Goal: Task Accomplishment & Management: Use online tool/utility

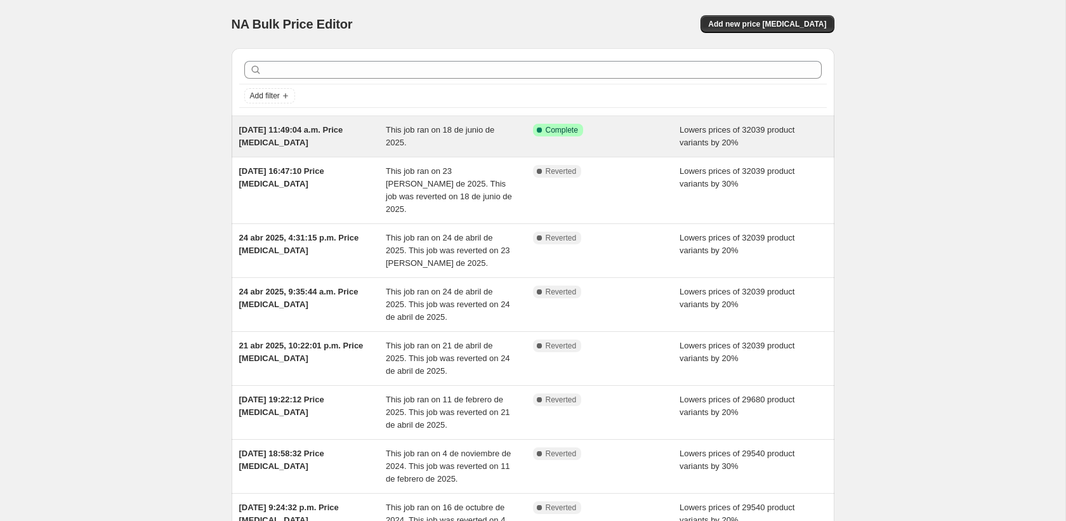
click at [558, 128] on span "Complete" at bounding box center [562, 130] width 32 height 10
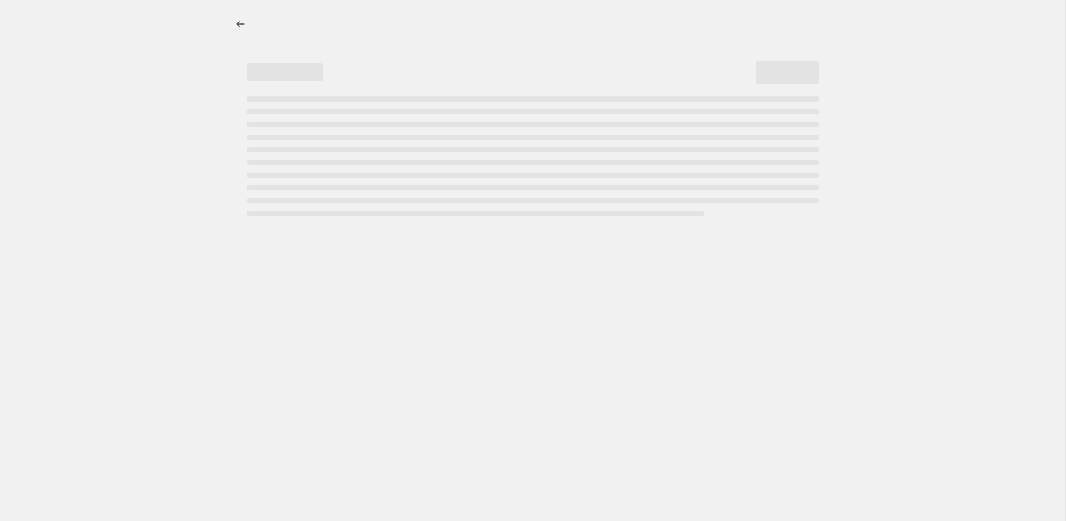
select select "percentage"
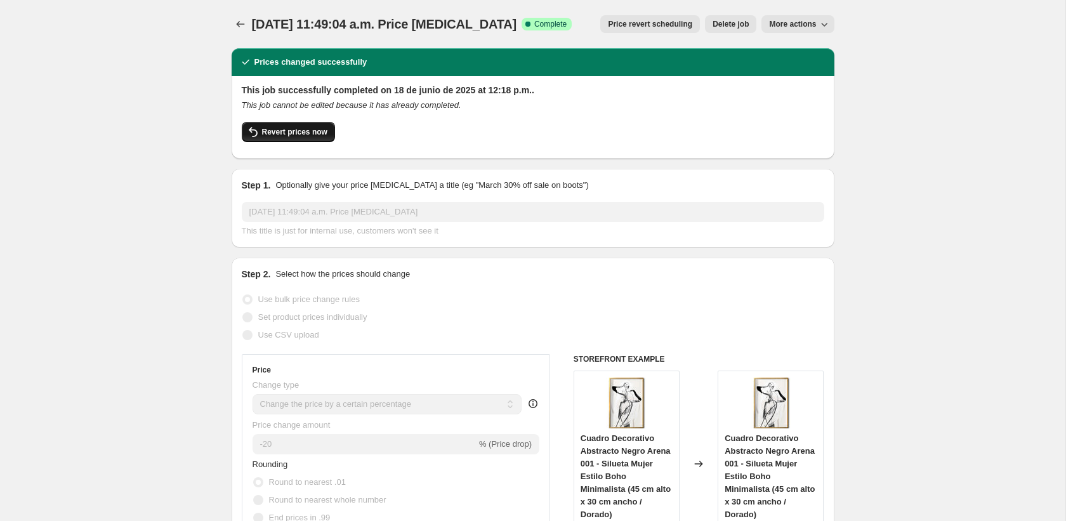
click at [277, 135] on span "Revert prices now" at bounding box center [294, 132] width 65 height 10
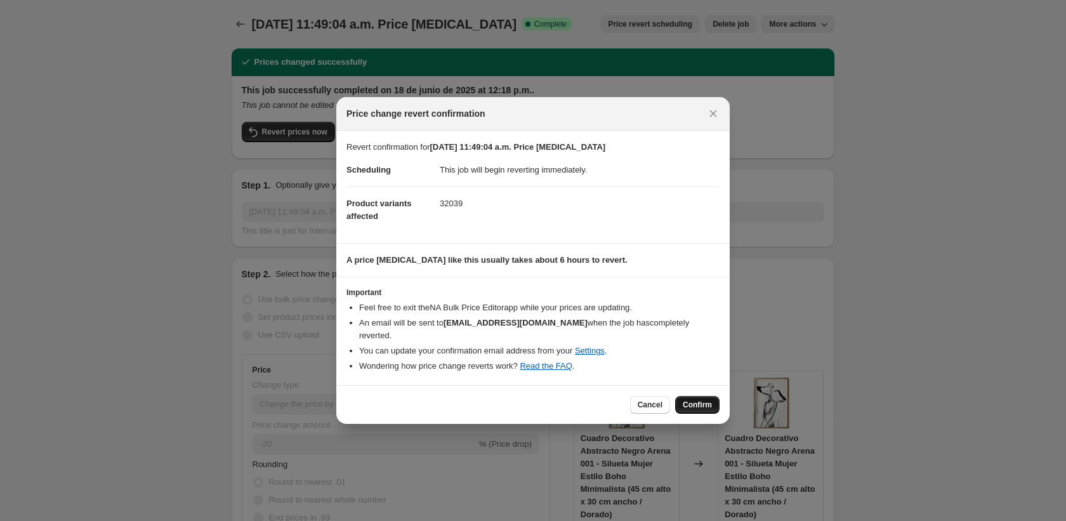
click at [709, 400] on span "Confirm" at bounding box center [697, 405] width 29 height 10
